Goal: Task Accomplishment & Management: Complete application form

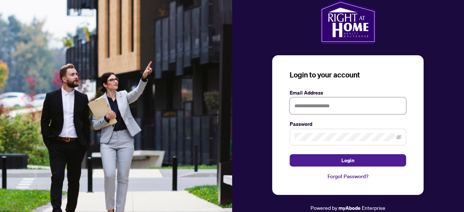
type input "**********"
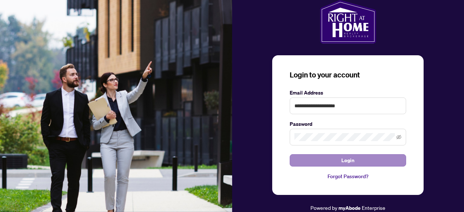
click at [334, 159] on button "Login" at bounding box center [348, 160] width 116 height 12
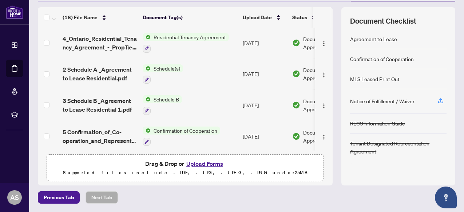
click at [202, 166] on button "Upload Forms" at bounding box center [204, 163] width 41 height 9
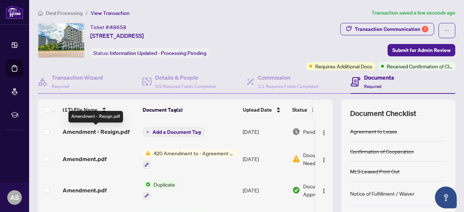
click at [105, 130] on span "Amendment - Resign.pdf" at bounding box center [96, 131] width 67 height 9
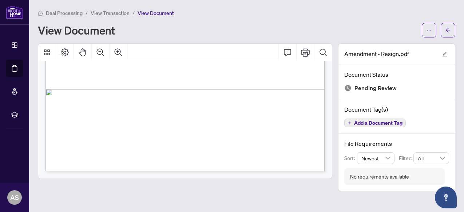
scroll to position [628, 0]
click at [448, 29] on icon "arrow-left" at bounding box center [448, 30] width 4 height 4
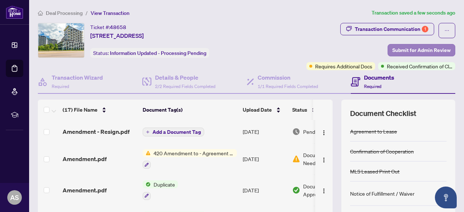
click at [414, 48] on span "Submit for Admin Review" at bounding box center [421, 50] width 58 height 12
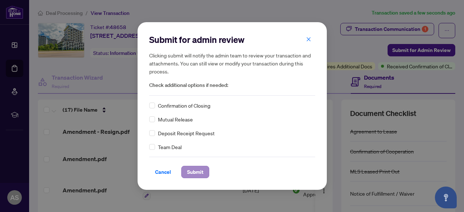
click at [189, 170] on span "Submit" at bounding box center [195, 172] width 16 height 12
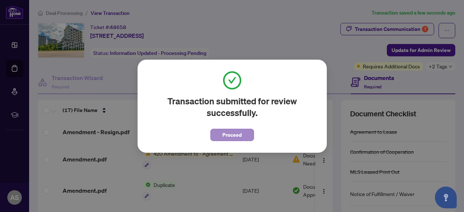
click at [234, 137] on span "Proceed" at bounding box center [231, 135] width 19 height 12
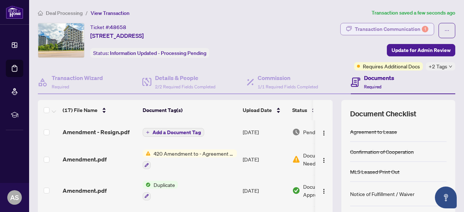
click at [369, 33] on div "Transaction Communication 1" at bounding box center [391, 29] width 73 height 12
